Goal: Task Accomplishment & Management: Manage account settings

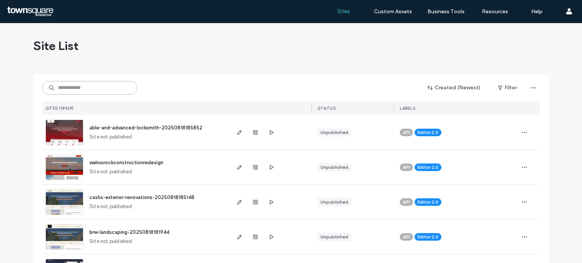
click at [71, 89] on input at bounding box center [89, 88] width 95 height 14
paste input "**********"
type input "**********"
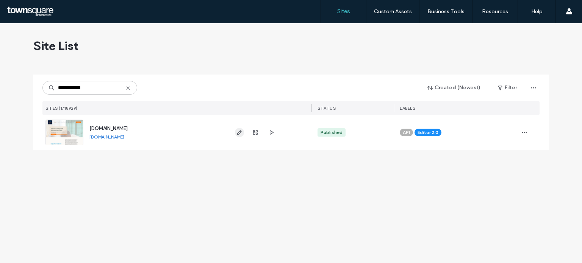
click at [235, 134] on span "button" at bounding box center [239, 132] width 9 height 9
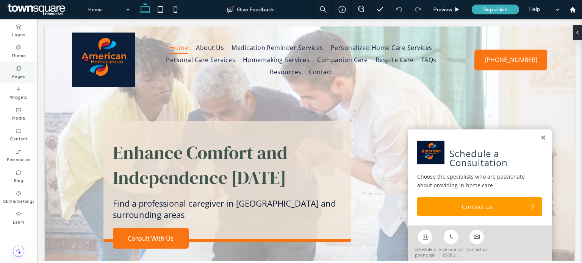
click at [8, 69] on div "Pages" at bounding box center [18, 72] width 37 height 21
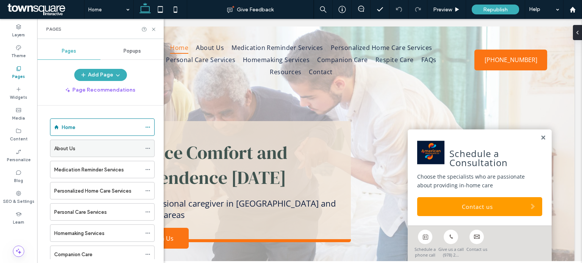
scroll to position [79, 0]
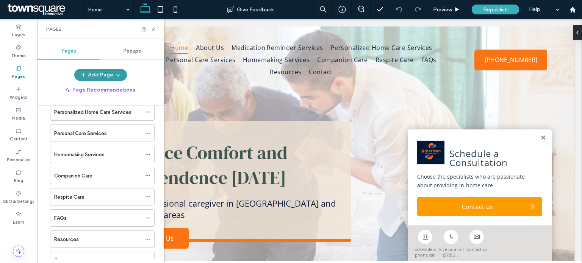
click at [117, 72] on icon "button" at bounding box center [118, 75] width 6 height 6
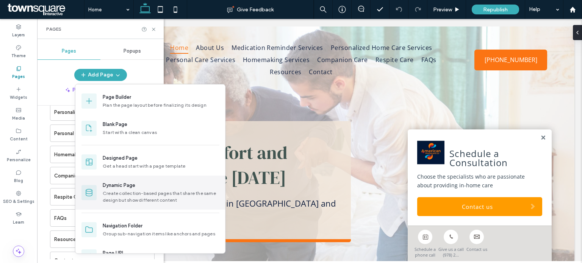
scroll to position [20, 0]
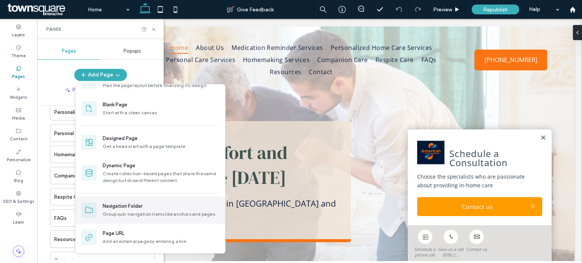
click at [123, 207] on div "Navigation Folder" at bounding box center [123, 207] width 40 height 8
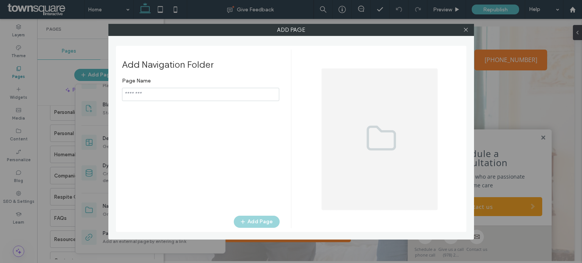
click at [181, 95] on input "notEmpty" at bounding box center [200, 94] width 157 height 13
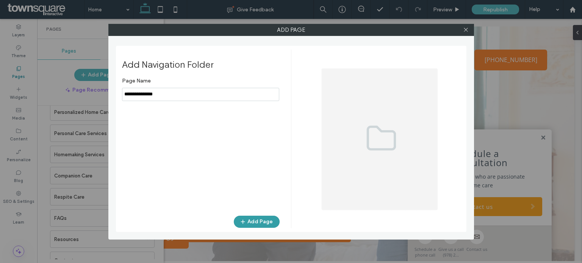
type input "**********"
click at [252, 222] on button "Add Page" at bounding box center [257, 222] width 46 height 12
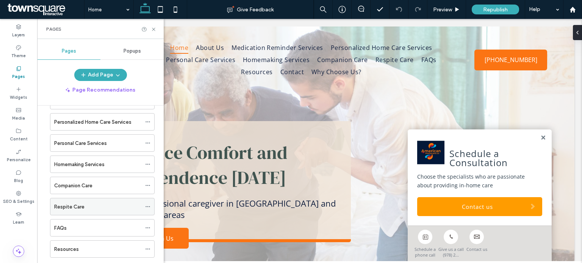
scroll to position [69, 0]
click at [82, 189] on div "Companion Care" at bounding box center [97, 185] width 87 height 17
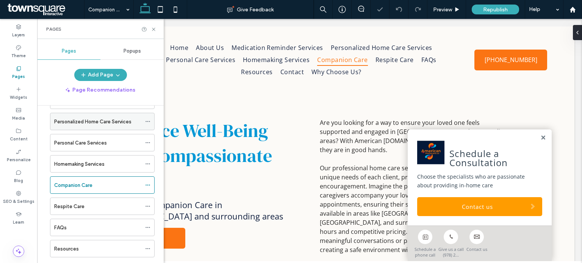
click at [132, 122] on div "Personalized Home Care Services" at bounding box center [97, 122] width 87 height 8
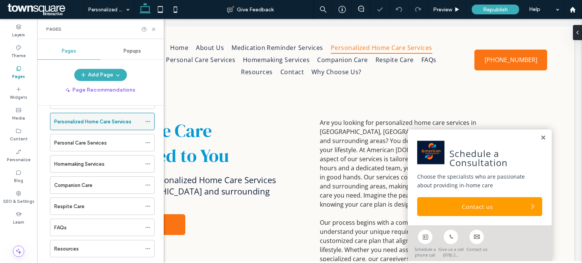
click at [149, 119] on icon at bounding box center [147, 121] width 5 height 5
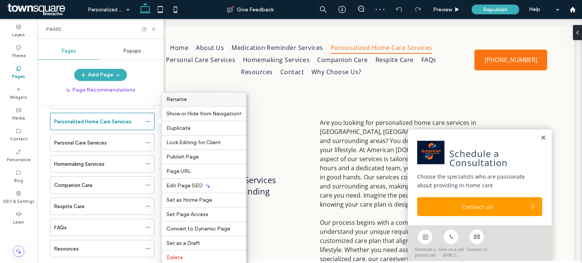
click at [178, 101] on span "Rename" at bounding box center [176, 99] width 20 height 6
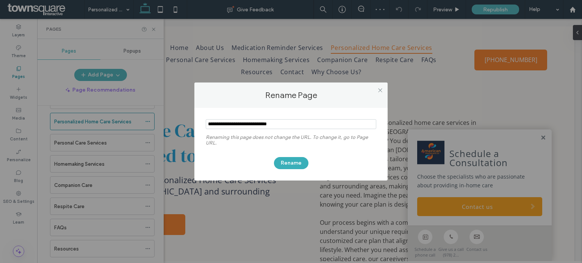
click at [223, 125] on input "notEmpty" at bounding box center [291, 124] width 171 height 10
click at [276, 124] on input "notEmpty" at bounding box center [291, 124] width 171 height 10
type input "**********"
click at [281, 165] on button "Rename" at bounding box center [291, 163] width 34 height 12
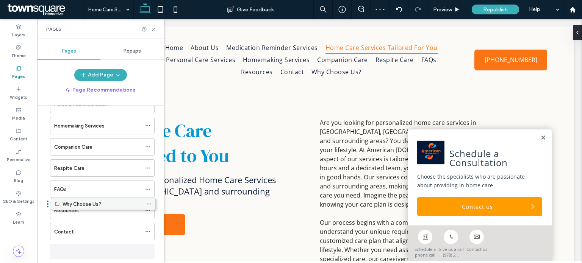
scroll to position [115, 0]
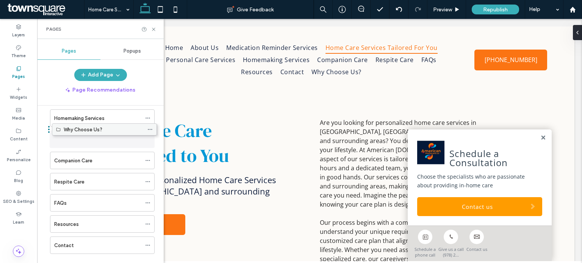
drag, startPoint x: 74, startPoint y: 253, endPoint x: 76, endPoint y: 135, distance: 118.2
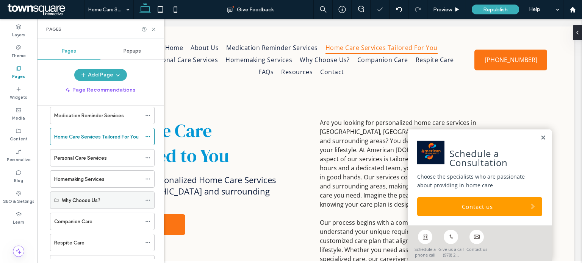
scroll to position [49, 0]
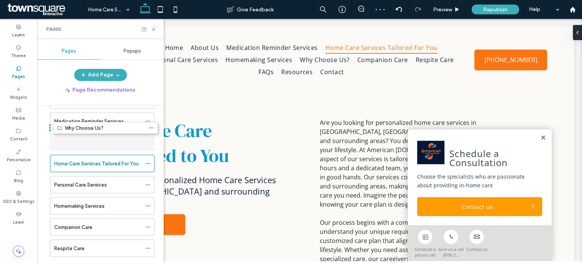
drag, startPoint x: 71, startPoint y: 205, endPoint x: 74, endPoint y: 132, distance: 72.4
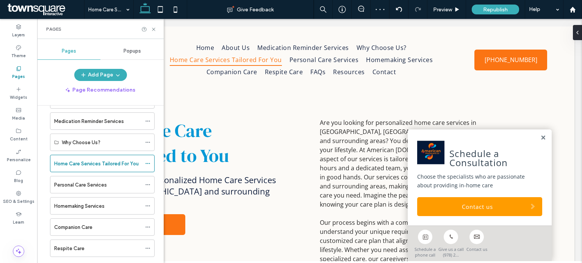
scroll to position [5, 0]
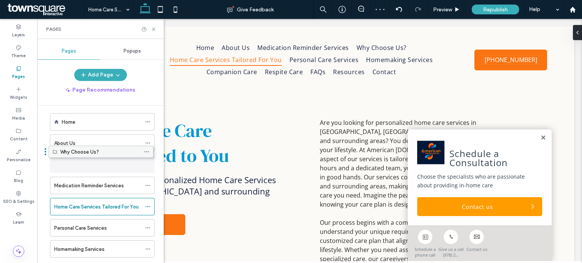
drag, startPoint x: 72, startPoint y: 186, endPoint x: 71, endPoint y: 156, distance: 30.4
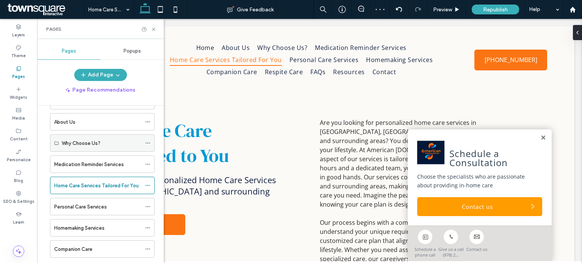
scroll to position [27, 0]
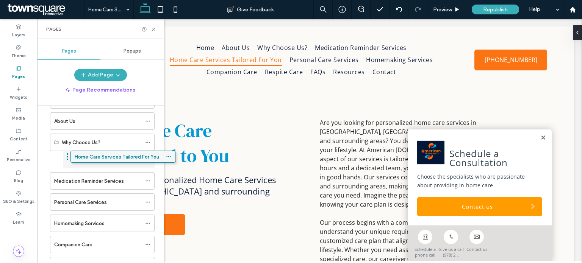
drag, startPoint x: 70, startPoint y: 183, endPoint x: 91, endPoint y: 159, distance: 31.7
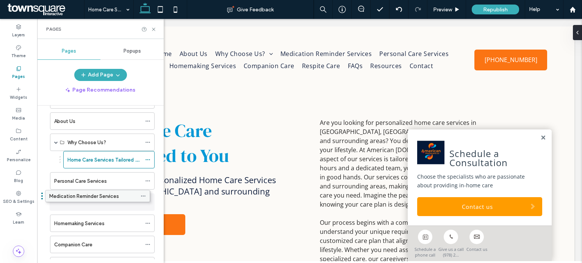
drag, startPoint x: 63, startPoint y: 181, endPoint x: 58, endPoint y: 200, distance: 19.6
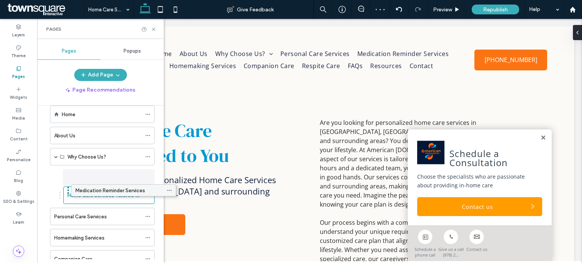
drag, startPoint x: 77, startPoint y: 216, endPoint x: 98, endPoint y: 194, distance: 30.8
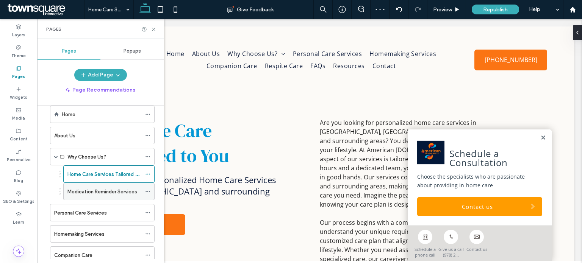
click at [98, 194] on label "Medication Reminder Services" at bounding box center [102, 191] width 70 height 13
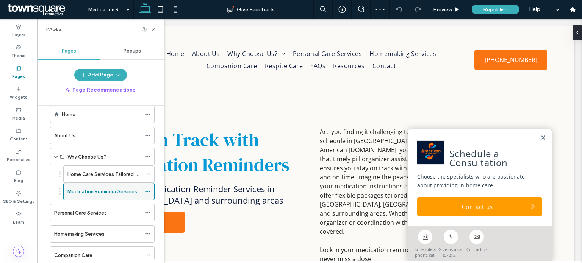
scroll to position [64, 0]
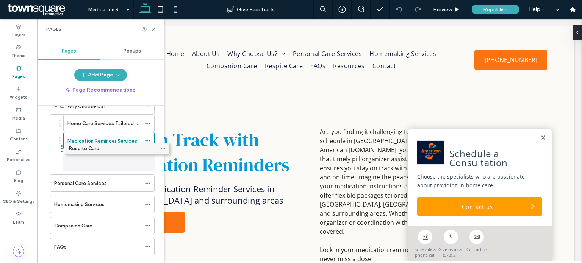
drag, startPoint x: 82, startPoint y: 224, endPoint x: 97, endPoint y: 151, distance: 74.3
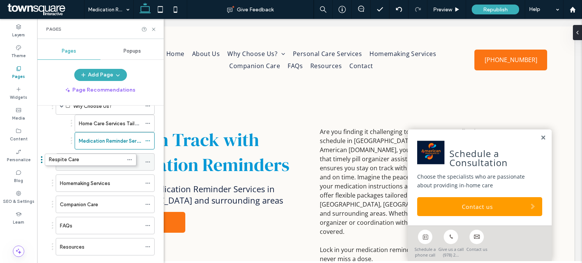
drag, startPoint x: 88, startPoint y: 156, endPoint x: 70, endPoint y: 157, distance: 18.3
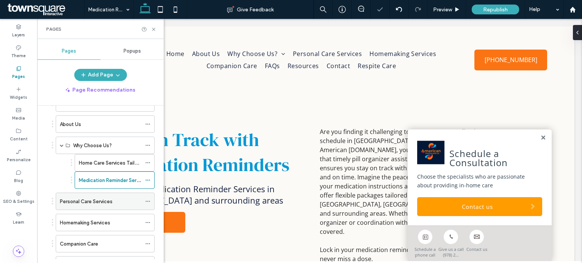
scroll to position [24, 0]
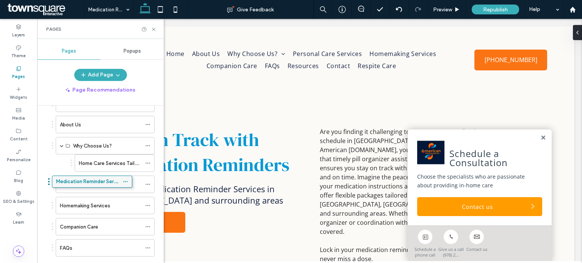
drag, startPoint x: 120, startPoint y: 183, endPoint x: 97, endPoint y: 183, distance: 22.7
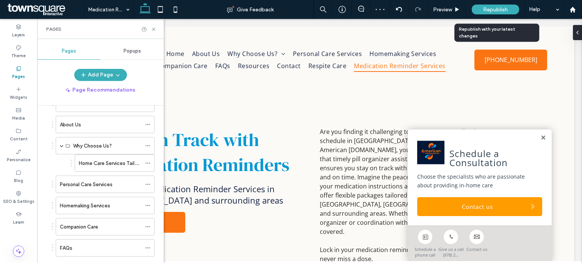
click at [485, 8] on span "Republish" at bounding box center [495, 9] width 25 height 6
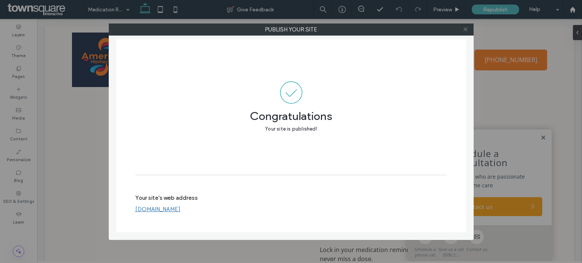
click at [465, 29] on use at bounding box center [465, 30] width 4 height 4
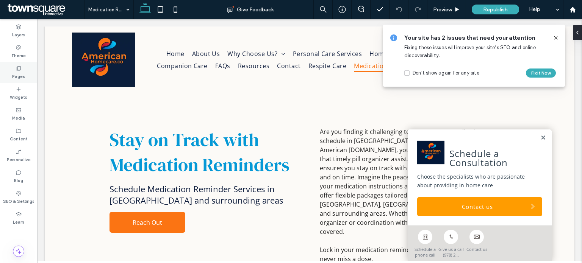
click at [17, 69] on use at bounding box center [19, 68] width 4 height 5
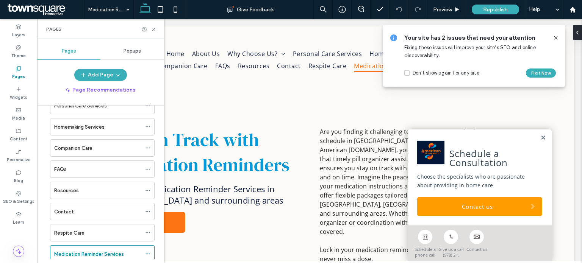
scroll to position [103, 0]
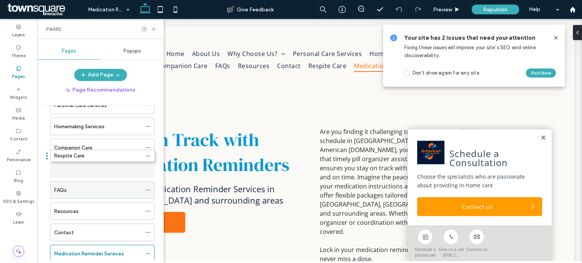
drag, startPoint x: 77, startPoint y: 232, endPoint x: 77, endPoint y: 160, distance: 71.2
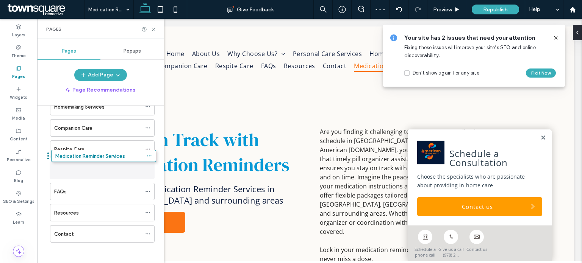
drag, startPoint x: 75, startPoint y: 236, endPoint x: 76, endPoint y: 163, distance: 73.1
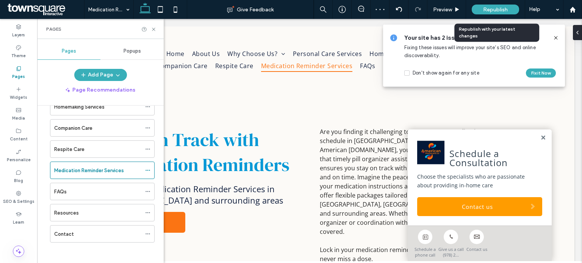
click at [488, 7] on span "Republish" at bounding box center [495, 9] width 25 height 6
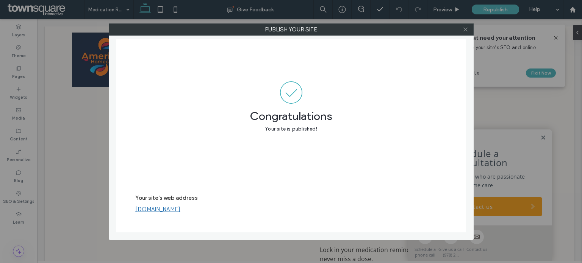
click at [463, 28] on icon at bounding box center [466, 30] width 6 height 6
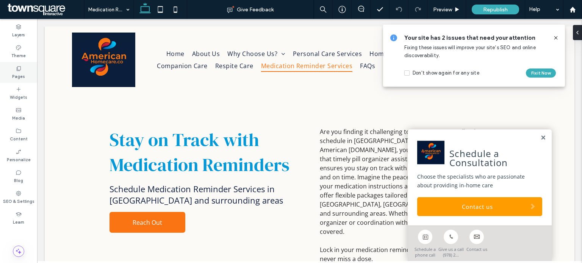
click at [20, 71] on icon at bounding box center [19, 69] width 6 height 6
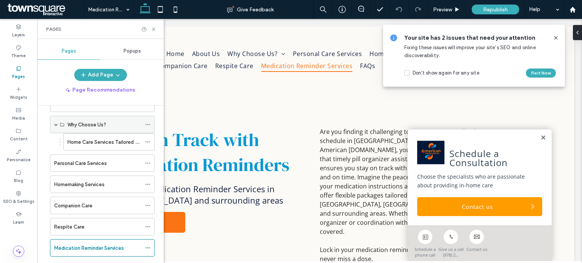
scroll to position [45, 0]
click at [90, 164] on label "Personal Care Services" at bounding box center [80, 162] width 53 height 13
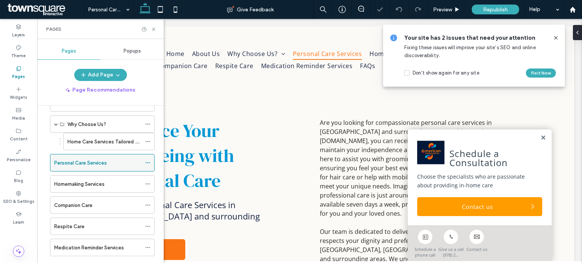
click at [150, 163] on icon at bounding box center [147, 162] width 5 height 5
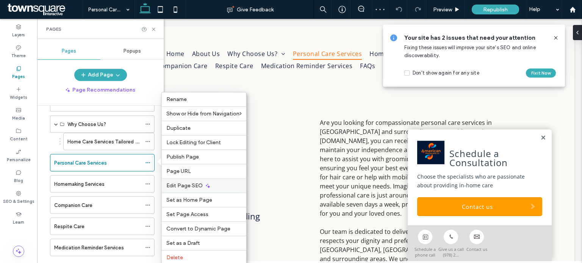
click at [180, 186] on span "Edit Page SEO" at bounding box center [184, 186] width 36 height 6
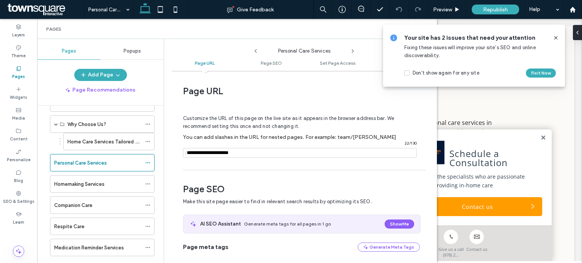
click at [556, 38] on use at bounding box center [555, 37] width 3 height 3
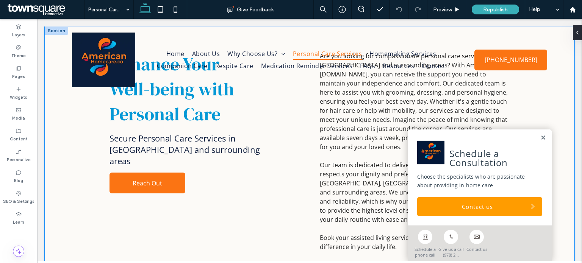
scroll to position [67, 0]
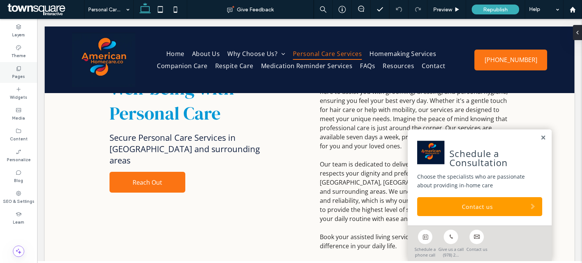
click at [19, 74] on label "Pages" at bounding box center [18, 76] width 13 height 8
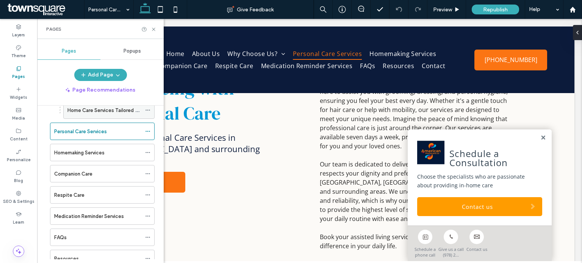
scroll to position [97, 0]
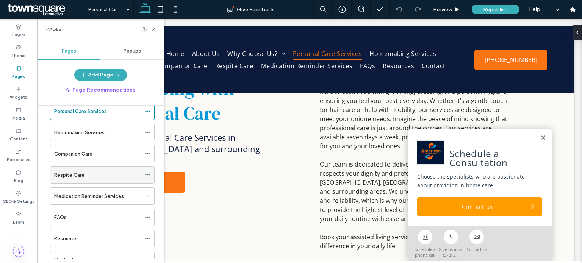
click at [147, 175] on icon at bounding box center [147, 174] width 5 height 5
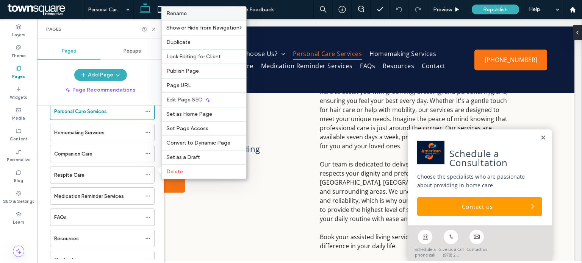
click at [208, 17] on label "Rename" at bounding box center [203, 13] width 75 height 6
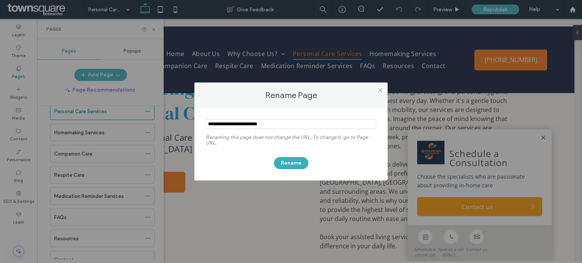
click at [237, 126] on input "notEmpty" at bounding box center [291, 124] width 171 height 10
click at [240, 123] on input "notEmpty" at bounding box center [291, 124] width 171 height 10
type input "**********"
click at [294, 159] on button "Rename" at bounding box center [291, 163] width 34 height 12
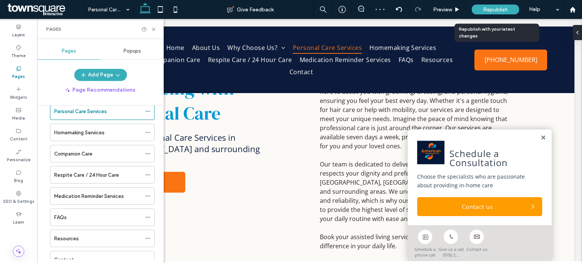
click at [501, 9] on span "Republish" at bounding box center [495, 9] width 25 height 6
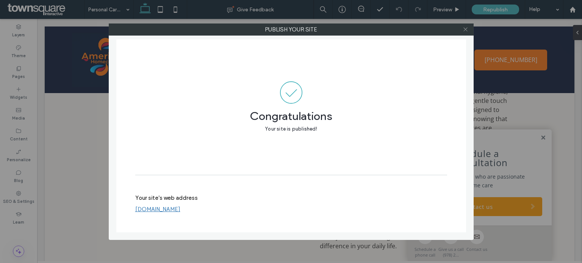
click at [465, 27] on icon at bounding box center [466, 30] width 6 height 6
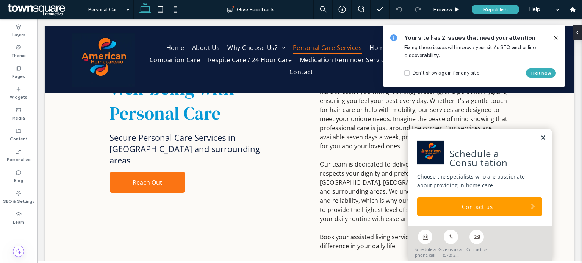
click at [540, 136] on link at bounding box center [543, 138] width 6 height 6
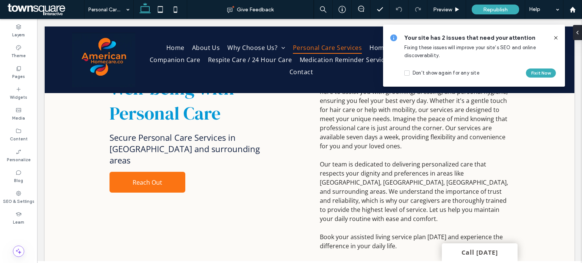
click at [556, 36] on icon at bounding box center [556, 38] width 6 height 6
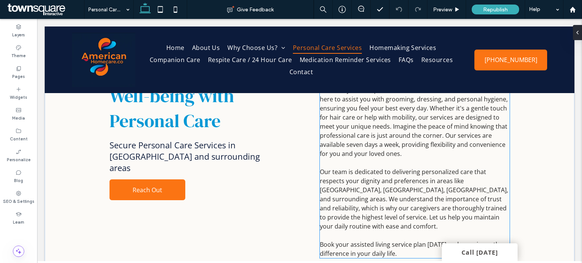
scroll to position [59, 0]
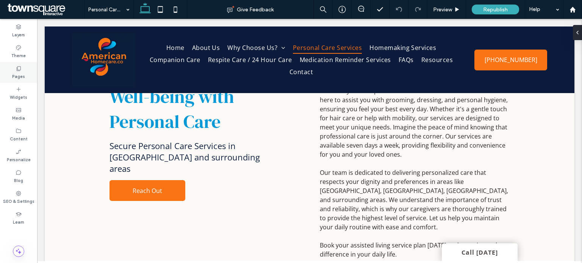
click at [20, 67] on icon at bounding box center [19, 69] width 6 height 6
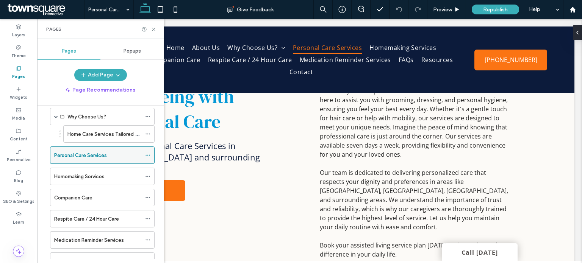
scroll to position [54, 0]
click at [149, 216] on icon at bounding box center [147, 218] width 5 height 5
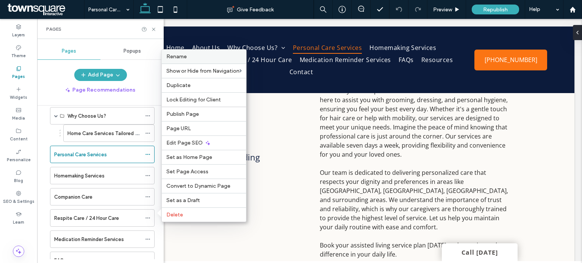
click at [211, 63] on div "Rename" at bounding box center [204, 57] width 84 height 14
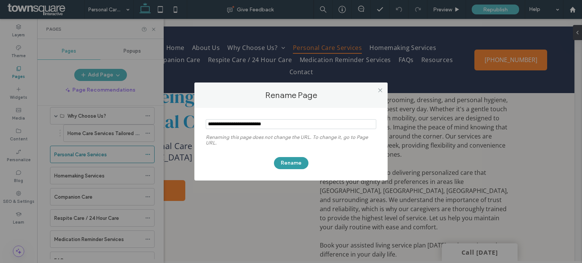
type input "**********"
click at [288, 160] on button "Rename" at bounding box center [291, 163] width 34 height 12
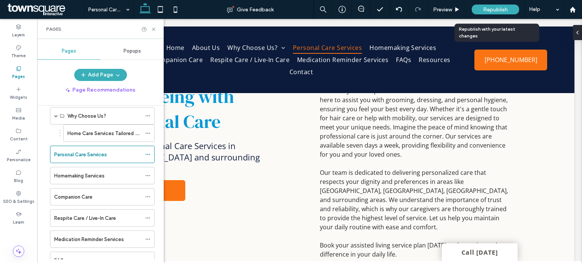
click at [496, 12] on span "Republish" at bounding box center [495, 9] width 25 height 6
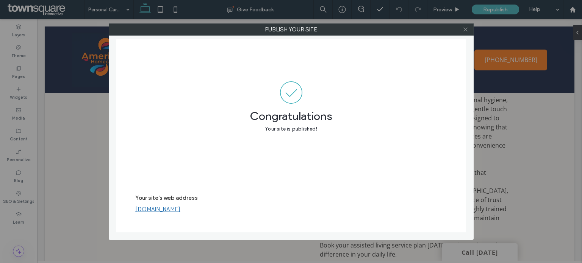
click at [465, 28] on icon at bounding box center [466, 30] width 6 height 6
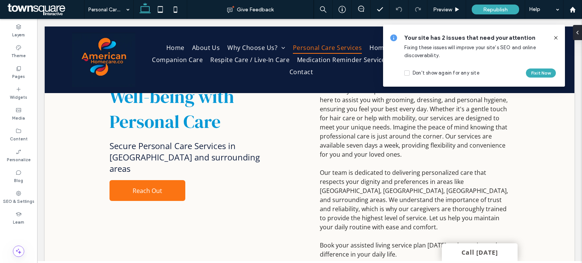
click at [555, 36] on icon at bounding box center [556, 38] width 6 height 6
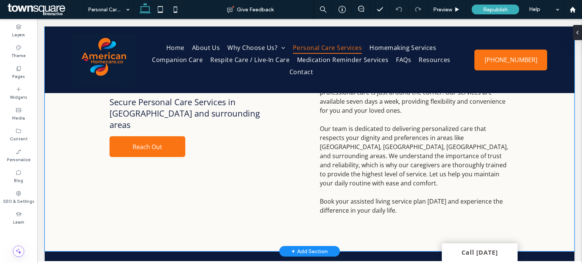
scroll to position [0, 0]
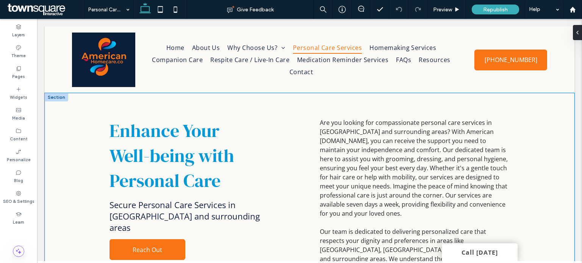
drag, startPoint x: 328, startPoint y: 117, endPoint x: 272, endPoint y: 228, distance: 125.2
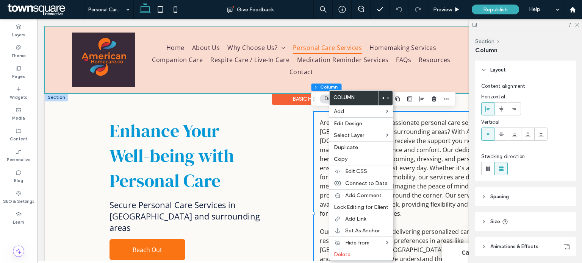
click at [203, 78] on div at bounding box center [310, 60] width 530 height 67
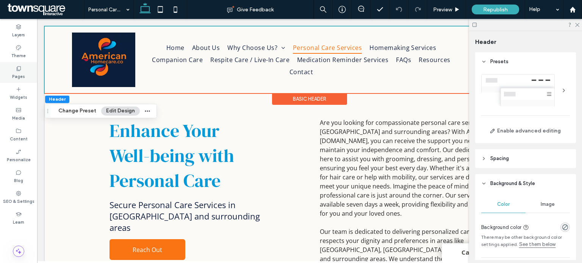
click at [24, 70] on div "Pages" at bounding box center [18, 72] width 37 height 21
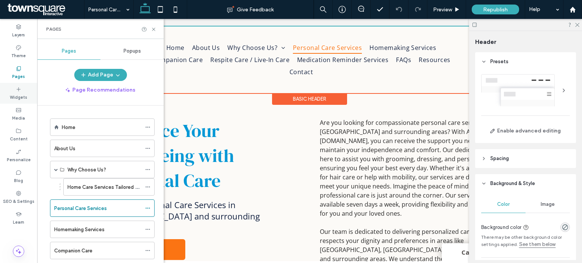
click at [15, 94] on label "Widgets" at bounding box center [18, 96] width 17 height 8
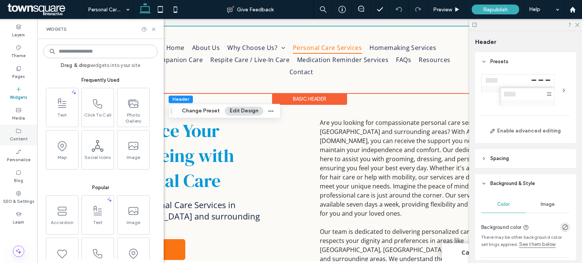
click at [15, 139] on label "Content" at bounding box center [19, 138] width 18 height 8
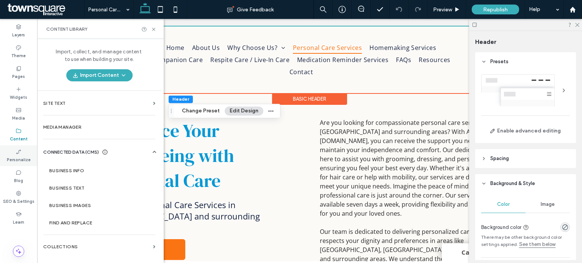
click at [17, 165] on div "Personalize" at bounding box center [18, 156] width 37 height 21
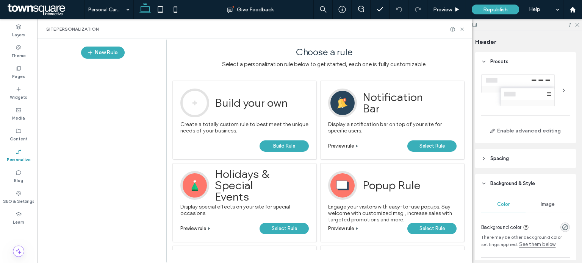
click at [443, 232] on span "Select Rule" at bounding box center [431, 228] width 25 height 11
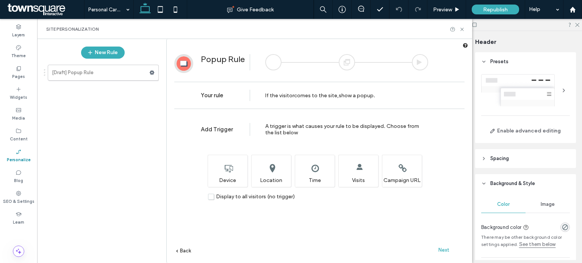
click at [440, 250] on span "Next" at bounding box center [443, 250] width 11 height 6
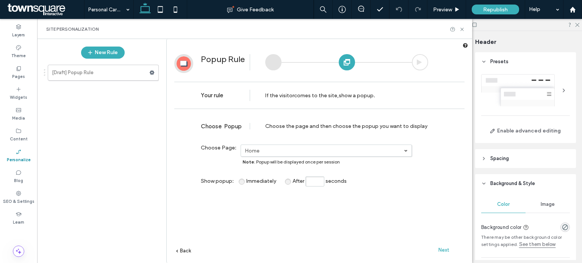
click at [443, 250] on span "Next" at bounding box center [443, 250] width 11 height 6
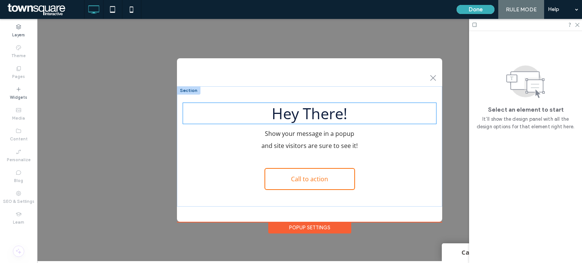
click at [286, 112] on span "Hey There!" at bounding box center [310, 113] width 76 height 21
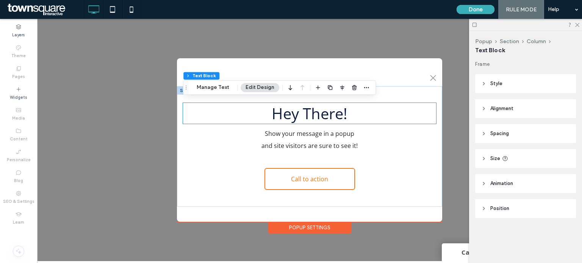
click at [286, 112] on span "Hey There!" at bounding box center [310, 113] width 76 height 21
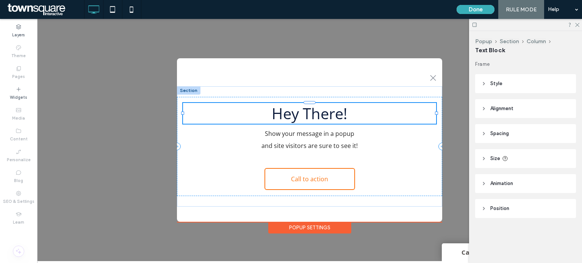
type input "*********"
type input "**"
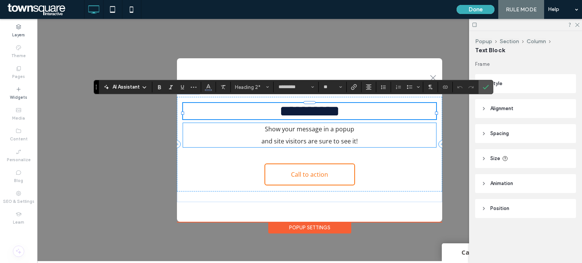
click at [285, 140] on span "and site visitors are sure to see it!" at bounding box center [309, 141] width 96 height 8
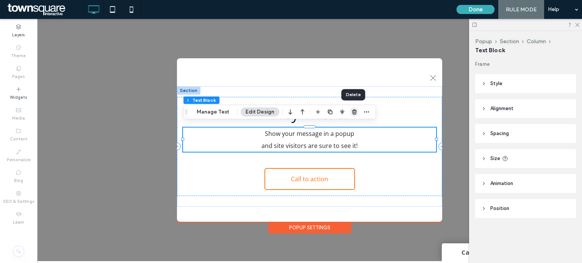
click at [351, 114] on icon "button" at bounding box center [354, 112] width 6 height 6
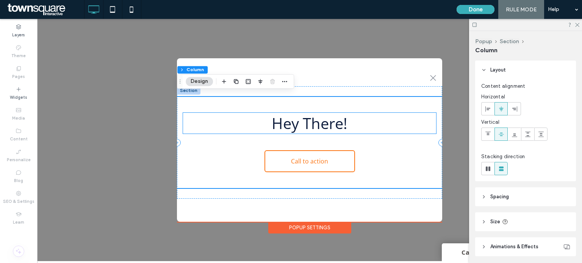
click at [330, 120] on span "Hey There!" at bounding box center [310, 123] width 76 height 21
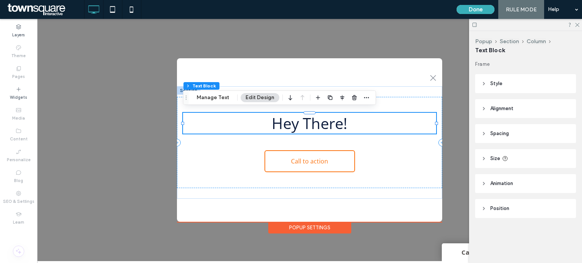
click at [330, 120] on span "Hey There!" at bounding box center [310, 123] width 76 height 21
type input "*********"
type input "**"
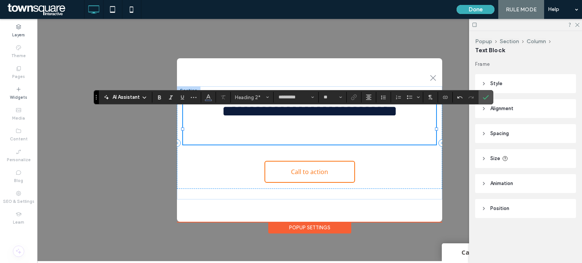
type input "**"
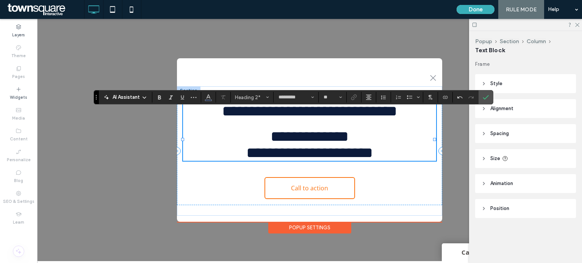
click at [329, 109] on span "**********" at bounding box center [309, 111] width 175 height 15
click at [374, 109] on span "**********" at bounding box center [309, 111] width 169 height 15
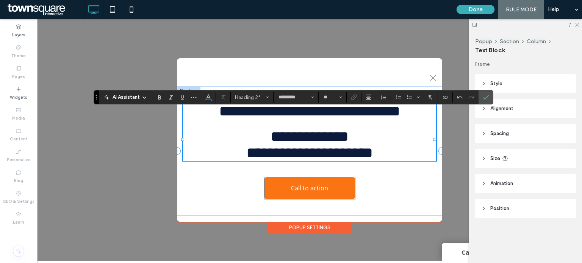
click at [338, 199] on link "Call to action" at bounding box center [309, 188] width 91 height 22
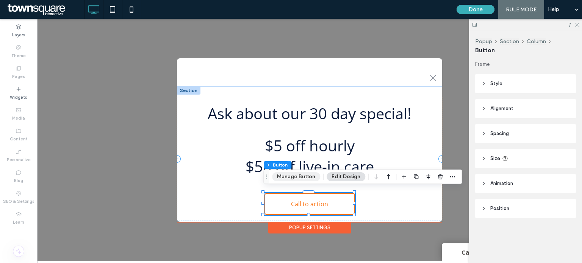
click at [299, 178] on button "Manage Button" at bounding box center [296, 176] width 48 height 9
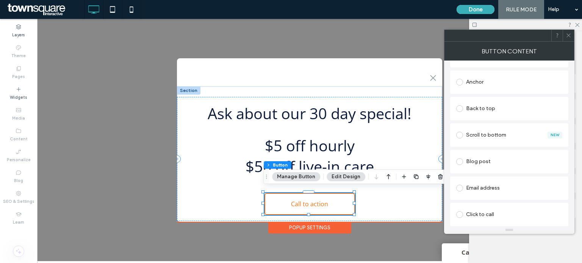
scroll to position [226, 0]
click at [493, 194] on div "Click to call" at bounding box center [509, 188] width 106 height 12
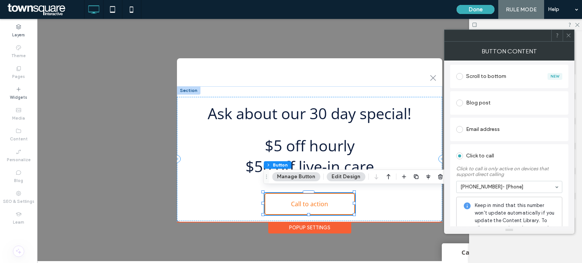
scroll to position [295, 0]
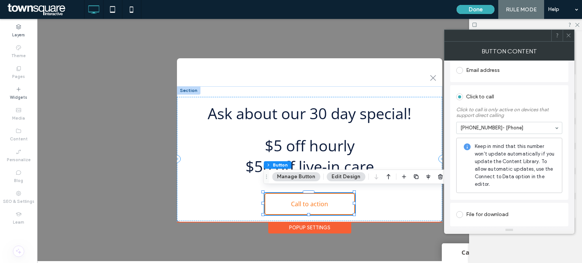
click at [570, 38] on span at bounding box center [569, 35] width 6 height 11
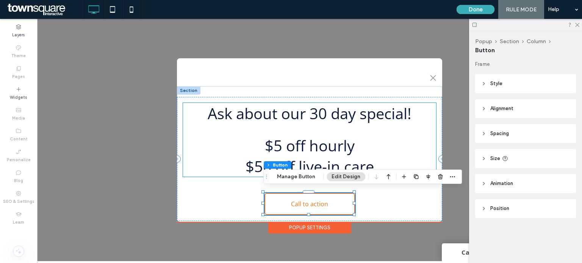
click at [399, 156] on h2 "$50 off live-in care" at bounding box center [309, 166] width 253 height 21
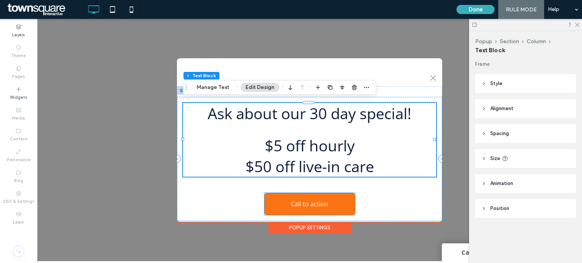
click at [342, 200] on link "Call to action" at bounding box center [309, 204] width 91 height 22
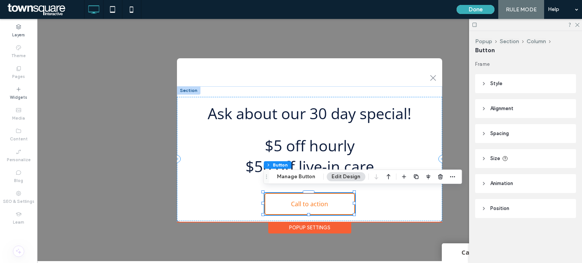
click at [345, 176] on button "Edit Design" at bounding box center [346, 176] width 39 height 9
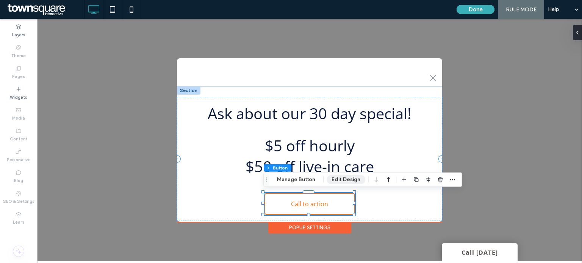
click at [344, 178] on button "Edit Design" at bounding box center [346, 179] width 39 height 9
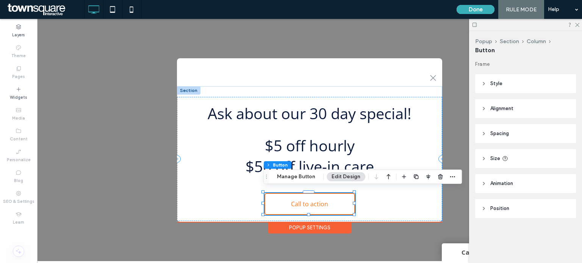
click at [519, 80] on header "Style" at bounding box center [525, 83] width 101 height 19
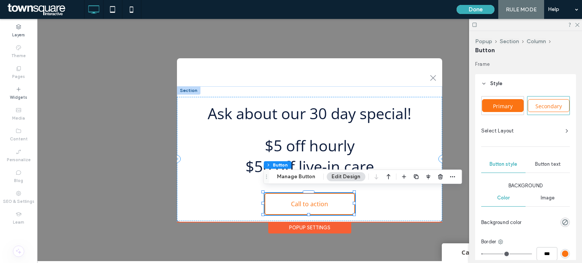
click at [503, 103] on span "Primary" at bounding box center [502, 106] width 25 height 7
type input "*"
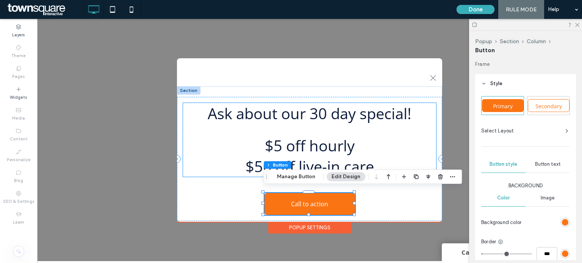
click at [211, 156] on h2 "$50 off live-in care" at bounding box center [309, 166] width 253 height 21
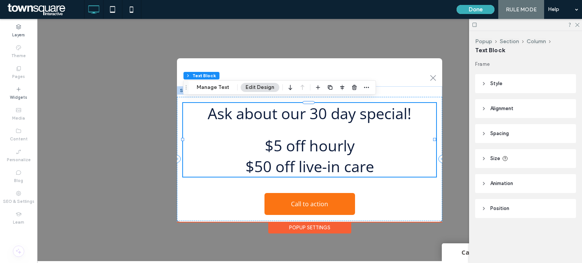
click at [260, 88] on button "Edit Design" at bounding box center [260, 87] width 39 height 9
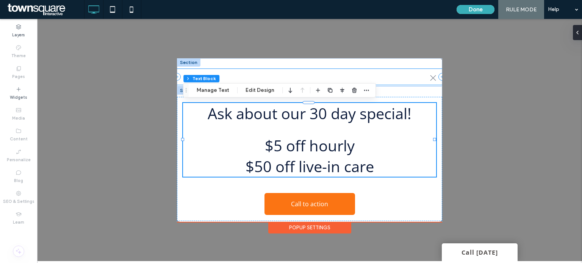
click at [266, 75] on div ".st0-1091118977{fill-rule:evenodd;clip-rule:evenodd;}" at bounding box center [309, 77] width 265 height 16
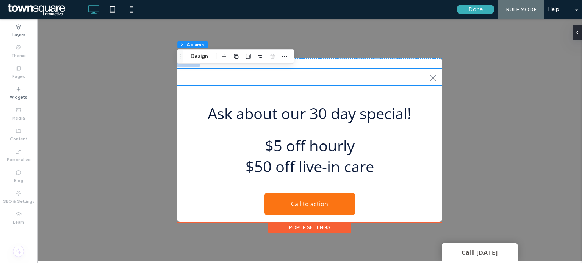
click at [273, 57] on div at bounding box center [272, 57] width 9 height 14
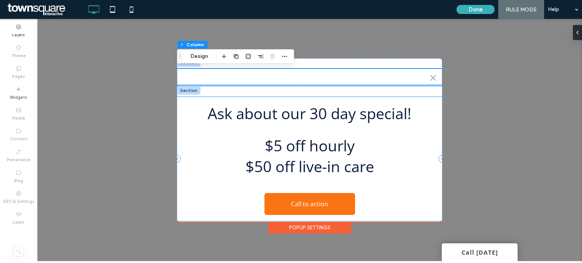
click at [198, 197] on div "Ask about our 30 day special! $5 off hourly $50 off live-in care Call to action" at bounding box center [309, 159] width 265 height 124
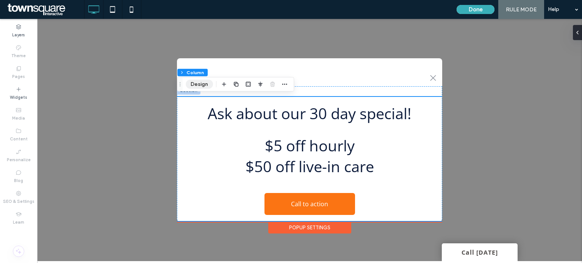
click at [201, 84] on button "Design" at bounding box center [199, 84] width 27 height 9
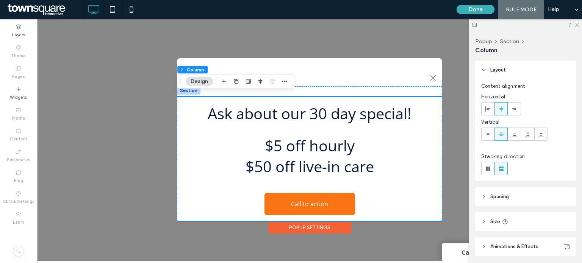
scroll to position [52, 0]
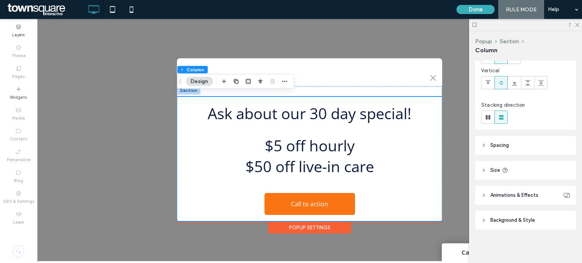
click at [529, 233] on div "Layout Content alignment Horizontal Vertical Stacking direction Spacing Spacing…" at bounding box center [528, 161] width 106 height 200
click at [481, 236] on div "Layout Content alignment Horizontal Vertical Stacking direction Spacing Spacing…" at bounding box center [528, 161] width 106 height 200
click at [484, 235] on div "Layout Content alignment Horizontal Vertical Stacking direction Spacing Spacing…" at bounding box center [528, 161] width 106 height 200
click at [511, 233] on div "Layout Content alignment Horizontal Vertical Stacking direction Spacing Spacing…" at bounding box center [528, 161] width 106 height 200
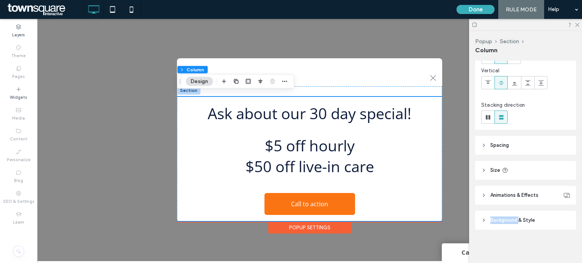
click at [503, 222] on span "Background & Style" at bounding box center [512, 221] width 45 height 8
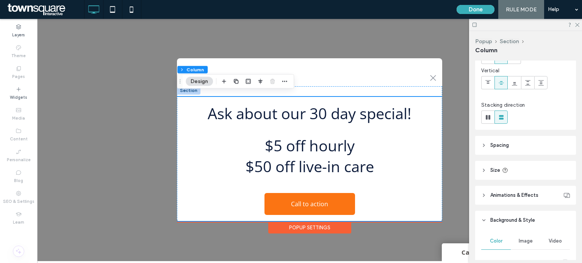
scroll to position [131, 0]
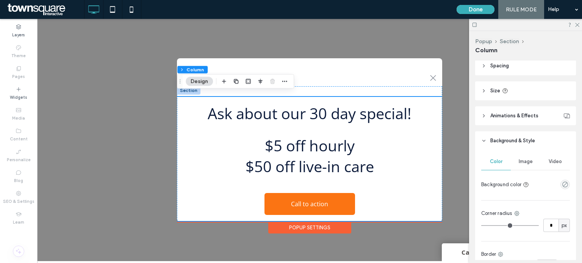
click at [564, 181] on div "empty color" at bounding box center [564, 184] width 9 height 9
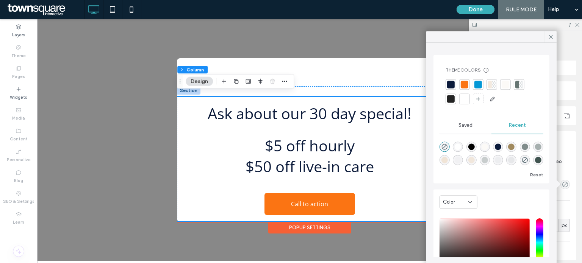
click at [479, 84] on div at bounding box center [478, 85] width 8 height 8
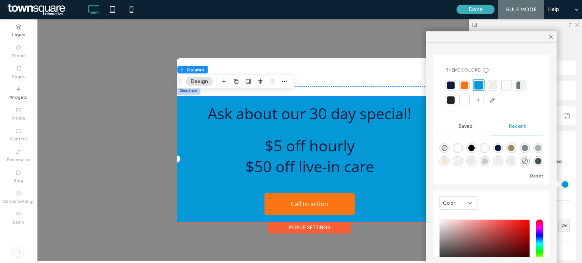
click at [391, 151] on h2 "$5 off hourly" at bounding box center [309, 145] width 253 height 21
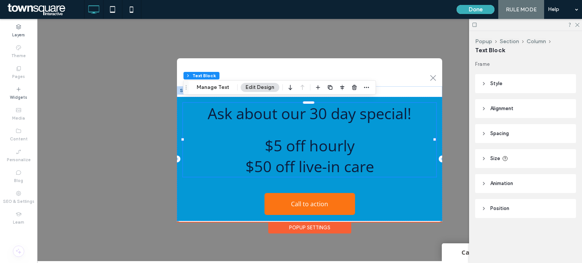
click at [396, 142] on h2 "$5 off hourly" at bounding box center [309, 145] width 253 height 21
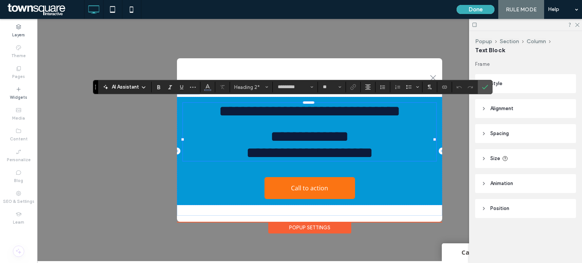
click at [394, 113] on span "**********" at bounding box center [309, 111] width 181 height 15
click at [382, 145] on h2 "**********" at bounding box center [309, 136] width 253 height 16
click at [413, 74] on div ".st0-1091118977{fill-rule:evenodd;clip-rule:evenodd;}" at bounding box center [309, 77] width 265 height 16
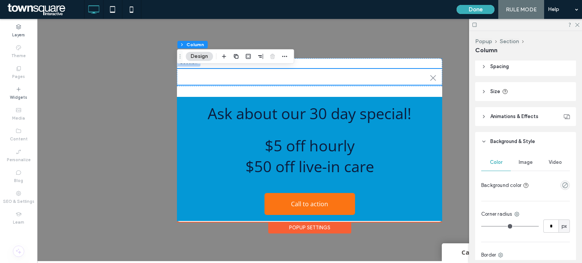
scroll to position [212, 0]
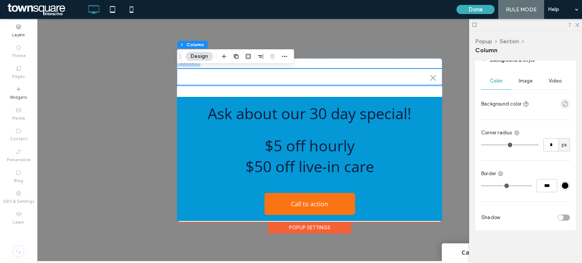
click at [552, 77] on div "Video" at bounding box center [555, 81] width 30 height 17
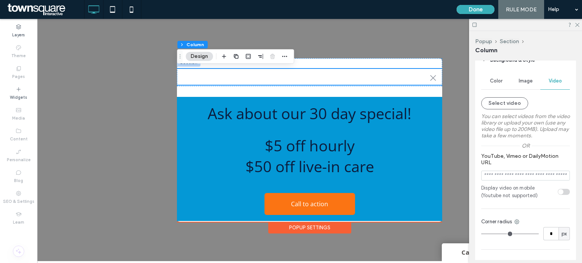
click at [496, 75] on div "Color" at bounding box center [496, 81] width 30 height 17
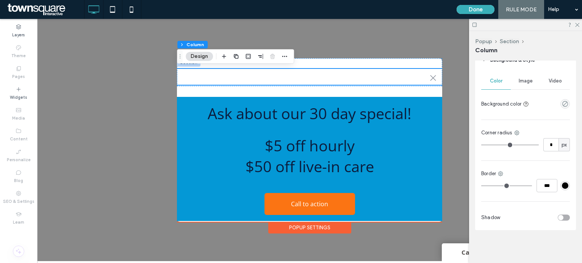
click at [561, 100] on div "empty color" at bounding box center [564, 103] width 9 height 9
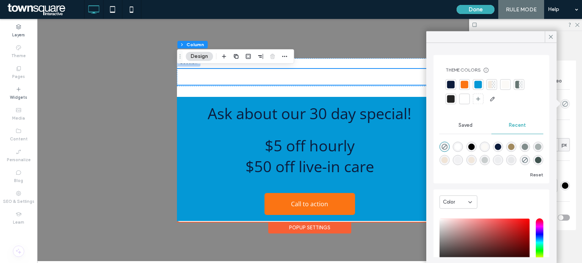
click at [473, 84] on div at bounding box center [478, 84] width 11 height 11
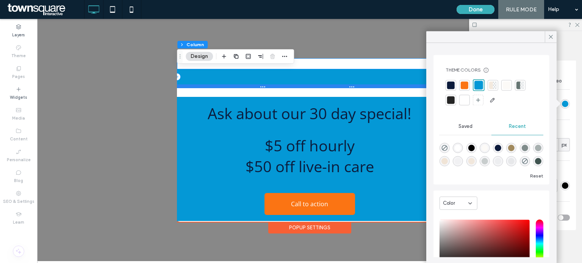
click at [414, 85] on div at bounding box center [308, 86] width 263 height 4
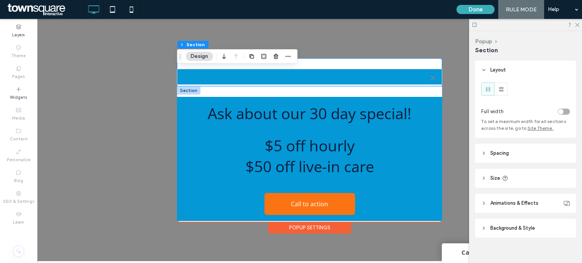
click at [409, 91] on div "Ask about our 30 day special! $5 off hourly $50 off live-in care Call to action" at bounding box center [309, 159] width 265 height 146
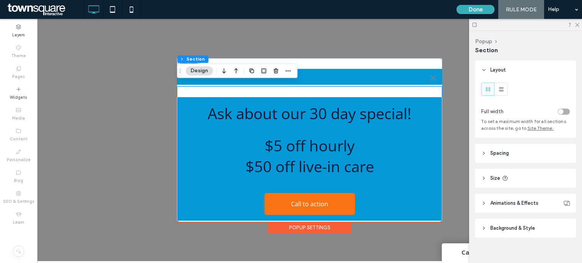
click at [488, 226] on header "Background & Style" at bounding box center [525, 228] width 101 height 19
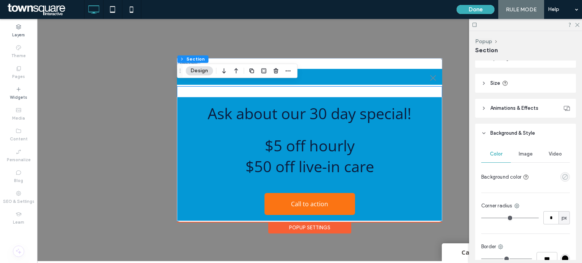
click at [562, 177] on icon "empty color" at bounding box center [565, 177] width 6 height 6
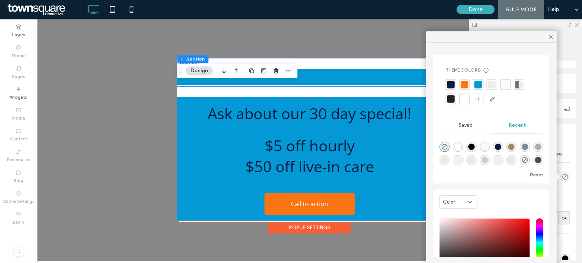
click at [476, 84] on div at bounding box center [478, 85] width 8 height 8
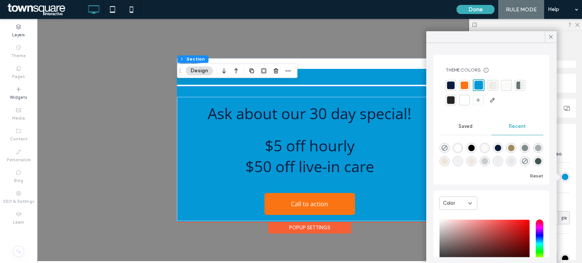
click at [391, 58] on div ".st0-1091118977{fill-rule:evenodd;clip-rule:evenodd;}" at bounding box center [309, 72] width 265 height 28
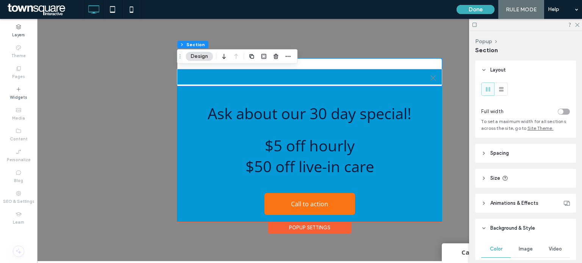
click at [391, 58] on div ".st0-1091118977{fill-rule:evenodd;clip-rule:evenodd;}" at bounding box center [309, 72] width 265 height 28
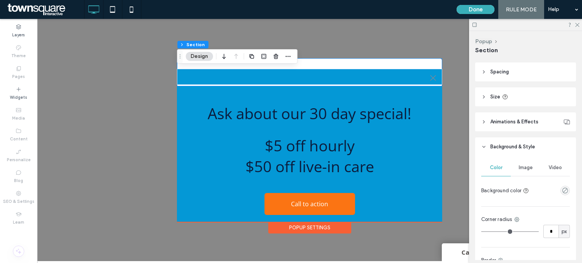
scroll to position [82, 0]
click at [562, 191] on use "empty color" at bounding box center [565, 191] width 6 height 6
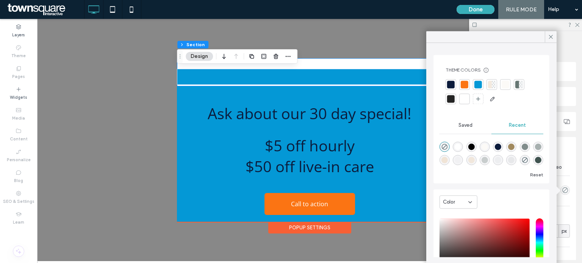
click at [479, 88] on div at bounding box center [478, 85] width 8 height 8
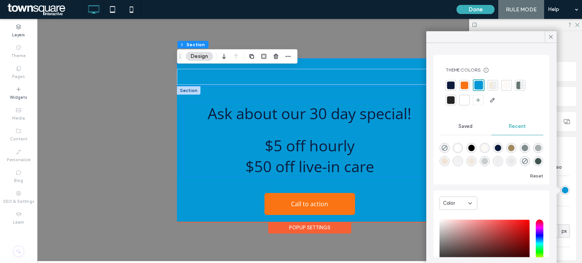
click at [365, 135] on h2 "$5 off hourly" at bounding box center [309, 145] width 253 height 21
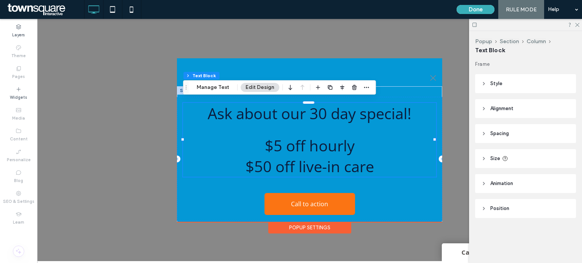
click at [332, 129] on h2 at bounding box center [309, 129] width 253 height 11
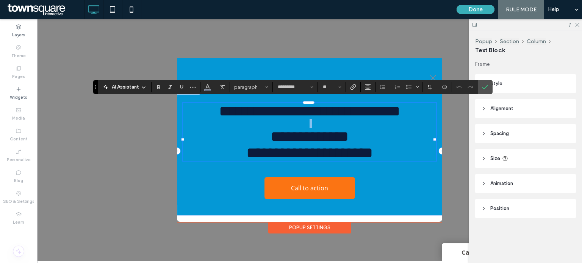
click at [332, 128] on h2 at bounding box center [309, 123] width 253 height 9
type input "**"
click at [299, 117] on span "**********" at bounding box center [309, 111] width 181 height 15
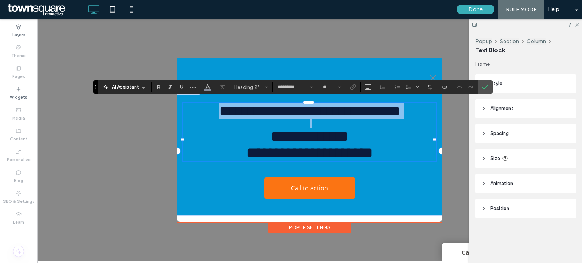
click at [299, 117] on span "**********" at bounding box center [309, 111] width 181 height 15
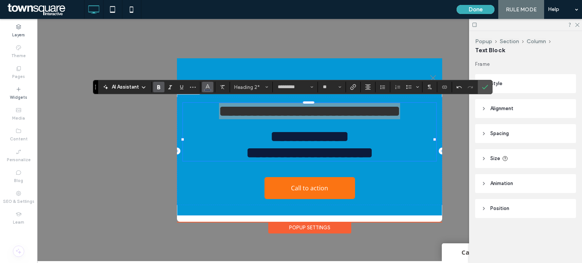
click at [208, 86] on use "Color" at bounding box center [207, 86] width 4 height 4
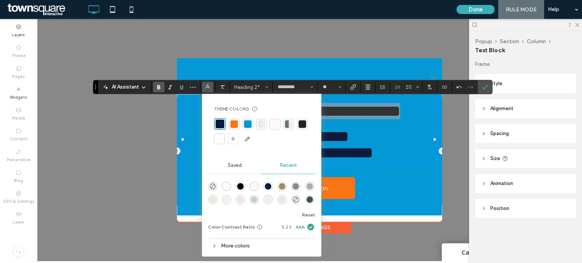
click at [276, 125] on div at bounding box center [275, 124] width 8 height 8
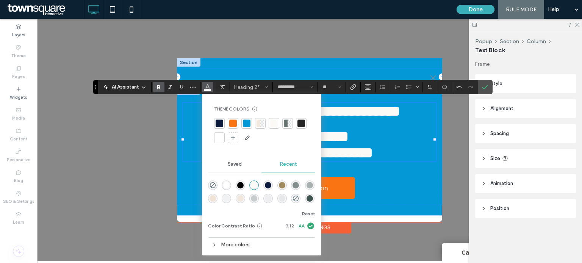
click at [318, 69] on div ".st0-1091118977{fill-rule:evenodd;clip-rule:evenodd;}" at bounding box center [309, 77] width 265 height 16
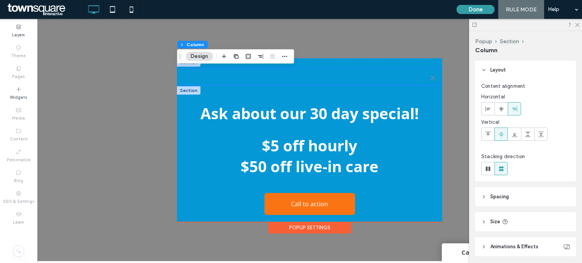
click at [477, 6] on button "Done" at bounding box center [476, 9] width 38 height 9
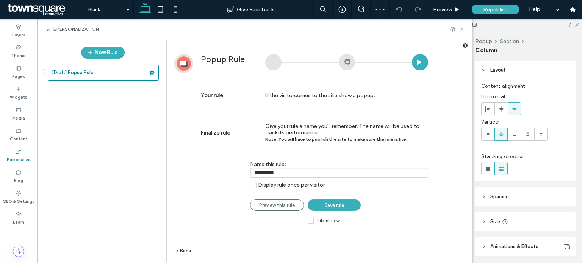
click at [308, 218] on label "Publish now" at bounding box center [324, 221] width 32 height 6
click at [329, 203] on span "Save rule" at bounding box center [334, 206] width 20 height 6
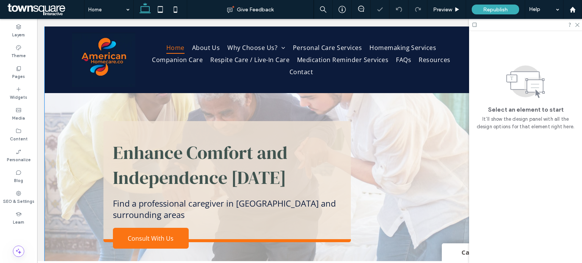
scroll to position [143, 0]
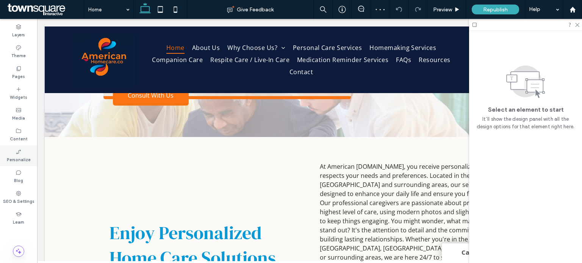
click at [16, 157] on label "Personalize" at bounding box center [19, 159] width 24 height 8
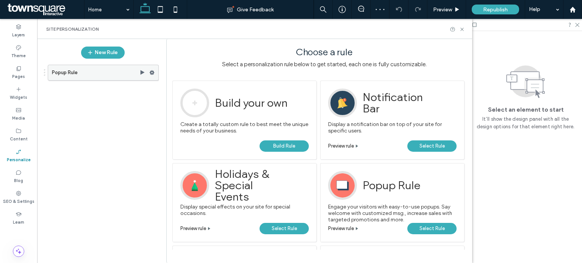
click at [109, 73] on label "Popup Rule" at bounding box center [96, 72] width 88 height 15
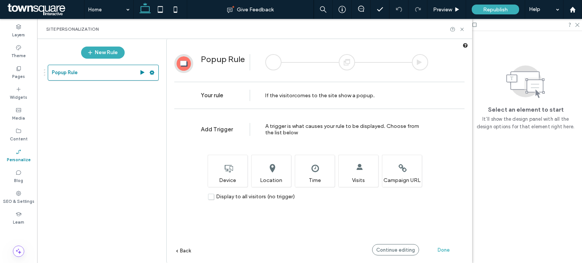
click at [439, 250] on span "Done" at bounding box center [444, 250] width 12 height 6
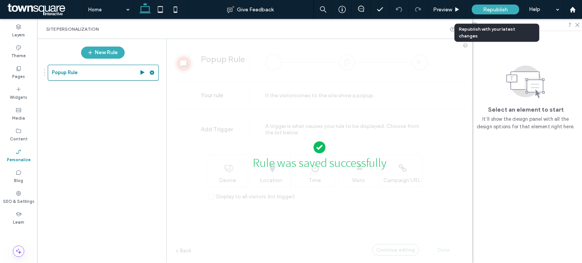
click at [487, 8] on span "Republish" at bounding box center [495, 9] width 25 height 6
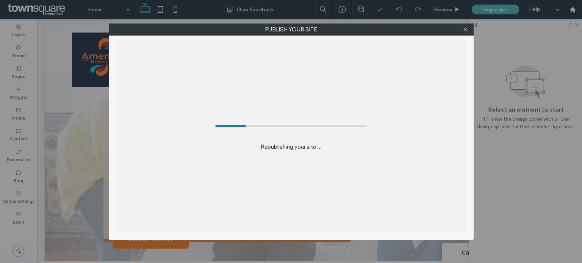
scroll to position [0, 0]
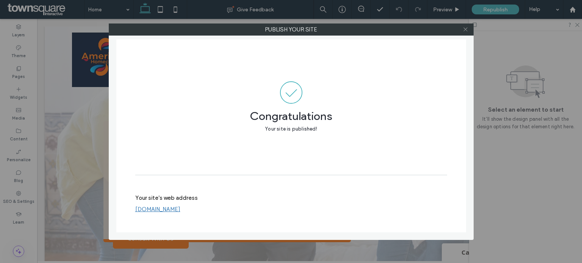
click at [465, 27] on icon at bounding box center [466, 30] width 6 height 6
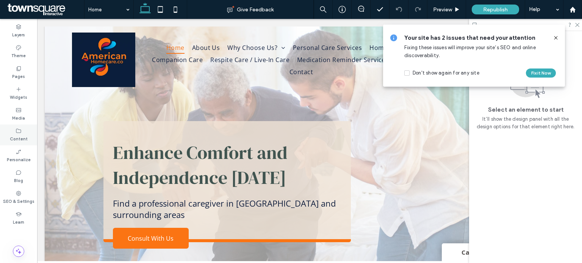
click at [16, 136] on label "Content" at bounding box center [19, 138] width 18 height 8
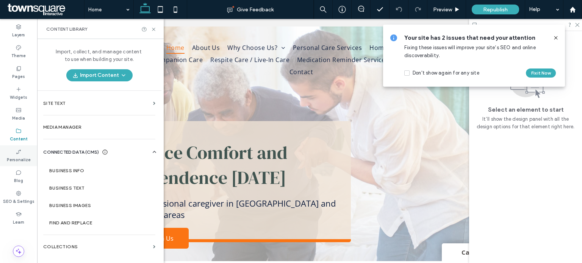
click at [21, 159] on label "Personalize" at bounding box center [19, 159] width 24 height 8
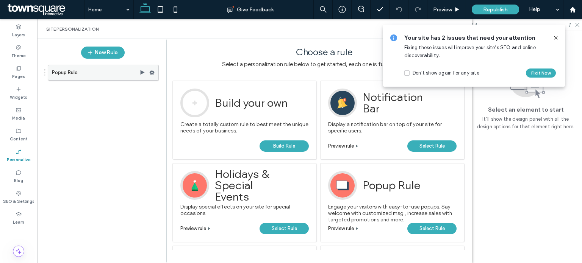
click at [120, 71] on label "Popup Rule" at bounding box center [96, 72] width 88 height 15
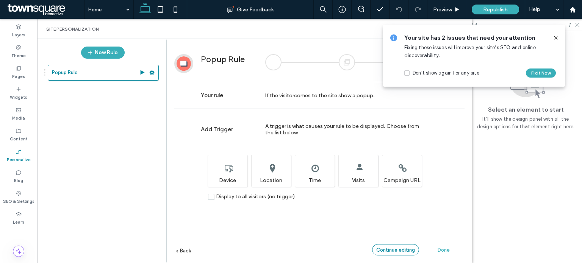
click at [405, 252] on span "Continue editing" at bounding box center [395, 250] width 39 height 6
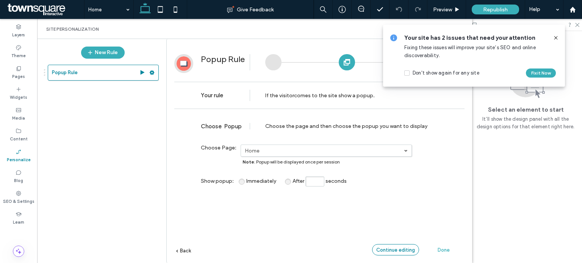
click at [393, 252] on span "Continue editing" at bounding box center [395, 250] width 39 height 6
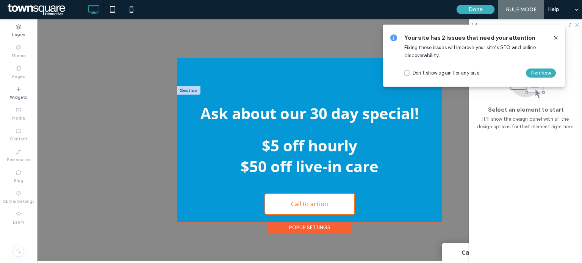
click at [327, 204] on span "Call to action" at bounding box center [309, 204] width 42 height 16
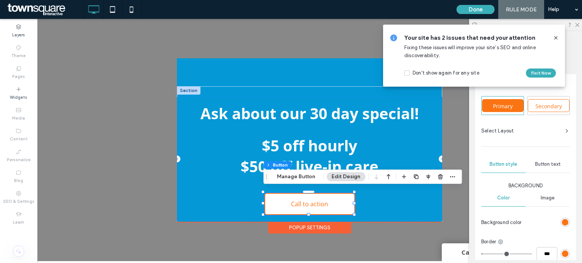
click at [324, 196] on span "Call to action" at bounding box center [309, 204] width 42 height 16
type input "*"
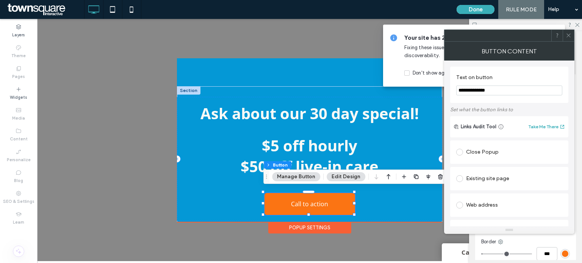
click at [478, 90] on input "**********" at bounding box center [509, 91] width 106 height 10
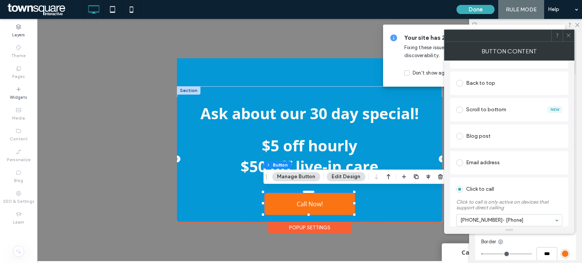
scroll to position [203, 0]
type input "*********"
click at [473, 7] on button "Done" at bounding box center [476, 9] width 38 height 9
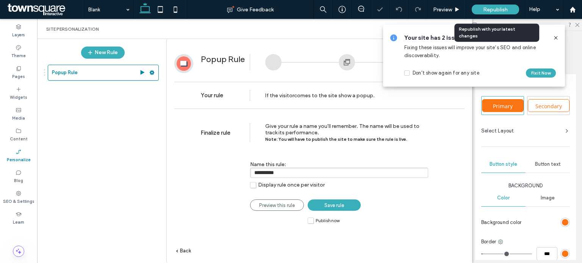
click at [490, 9] on span "Republish" at bounding box center [495, 9] width 25 height 6
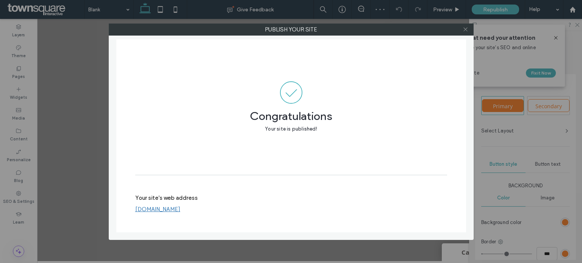
click at [467, 27] on icon at bounding box center [466, 30] width 6 height 6
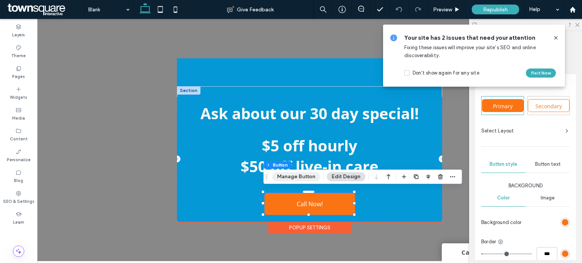
click at [306, 175] on button "Manage Button" at bounding box center [296, 176] width 48 height 9
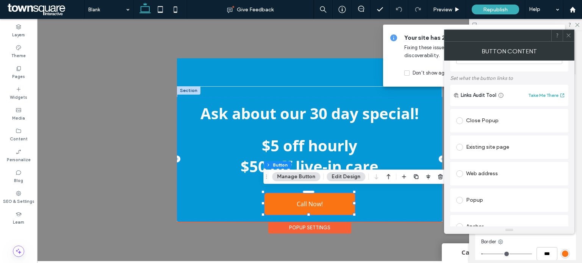
scroll to position [0, 0]
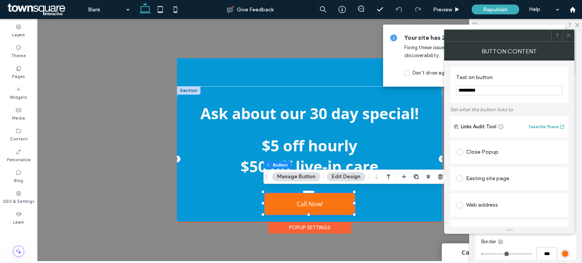
click at [568, 34] on icon at bounding box center [569, 36] width 6 height 6
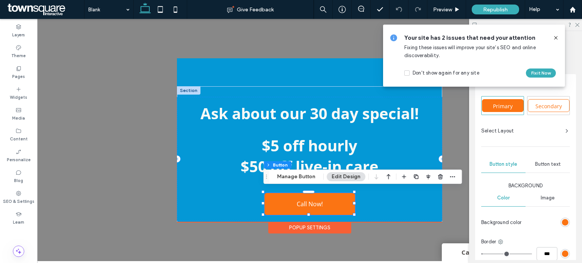
click at [556, 39] on icon at bounding box center [556, 38] width 6 height 6
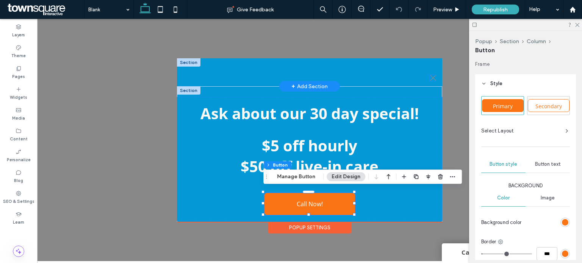
click at [430, 75] on icon ".st0-1091118977{fill-rule:evenodd;clip-rule:evenodd;}" at bounding box center [433, 78] width 6 height 6
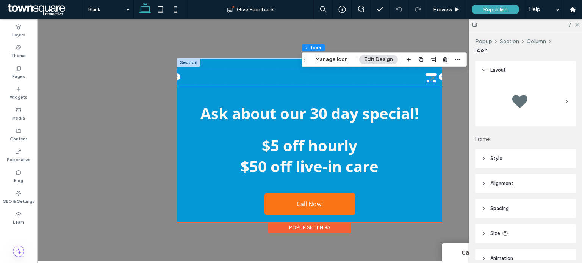
click at [501, 159] on span "Style" at bounding box center [496, 159] width 12 height 8
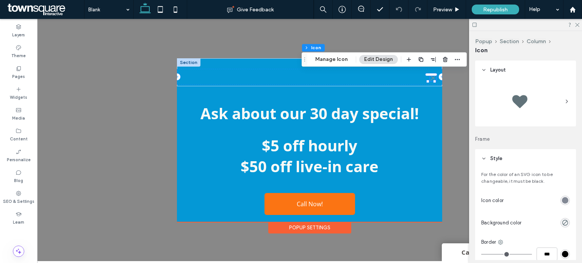
scroll to position [17, 0]
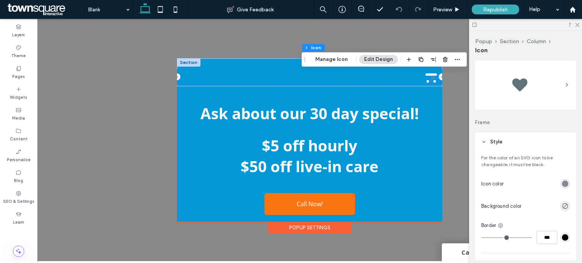
click at [562, 182] on div "rgb(130, 136, 148)" at bounding box center [565, 184] width 6 height 6
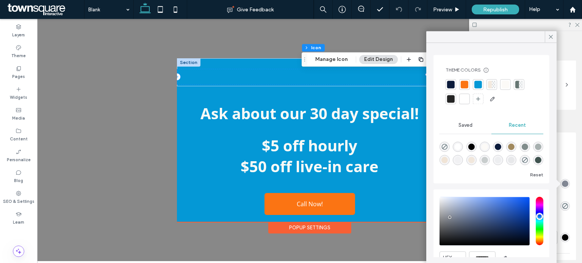
click at [506, 87] on div at bounding box center [506, 85] width 8 height 8
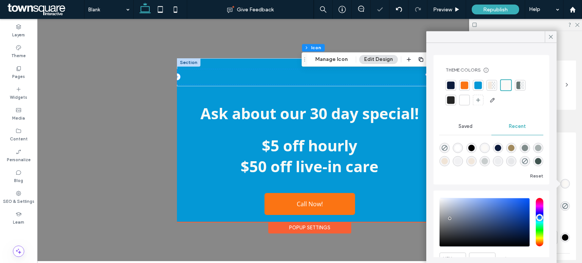
click at [465, 101] on div at bounding box center [465, 100] width 8 height 8
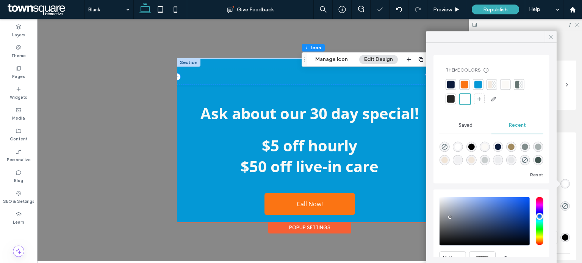
click at [551, 38] on icon at bounding box center [551, 36] width 7 height 7
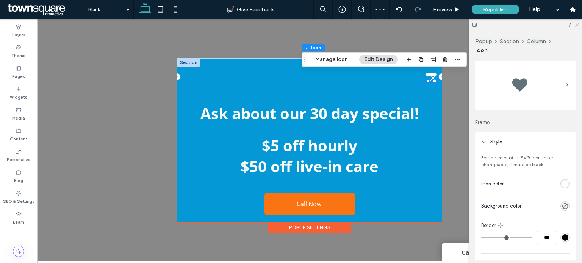
click at [576, 25] on icon at bounding box center [576, 24] width 5 height 5
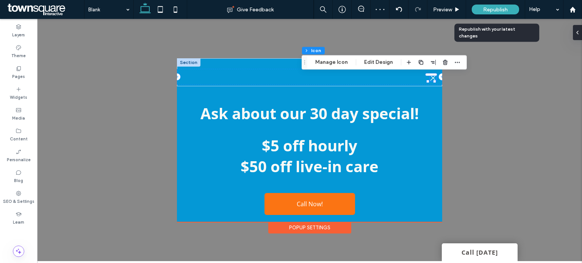
click at [500, 11] on span "Republish" at bounding box center [495, 9] width 25 height 6
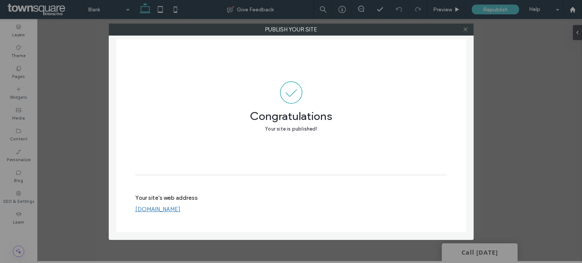
click at [464, 32] on icon at bounding box center [466, 30] width 6 height 6
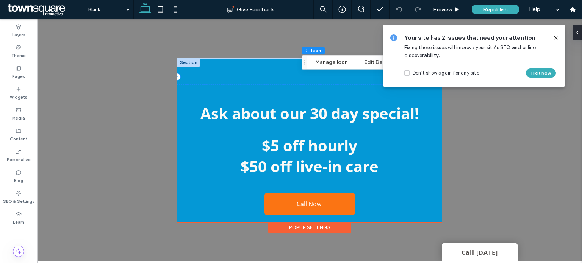
click at [553, 40] on icon at bounding box center [556, 38] width 6 height 6
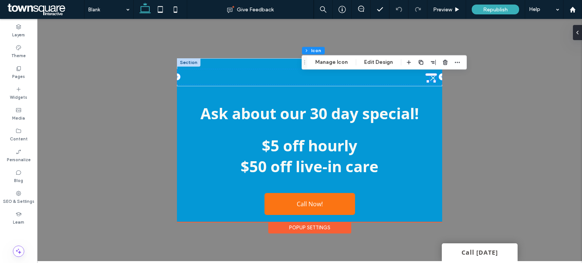
click at [464, 111] on div ".st0-1091118977{fill-rule:evenodd;clip-rule:evenodd;} + Add Section Ask about o…" at bounding box center [309, 140] width 545 height 243
click at [253, 77] on div ".st0-1091118977{fill-rule:evenodd;clip-rule:evenodd;}" at bounding box center [309, 77] width 265 height 16
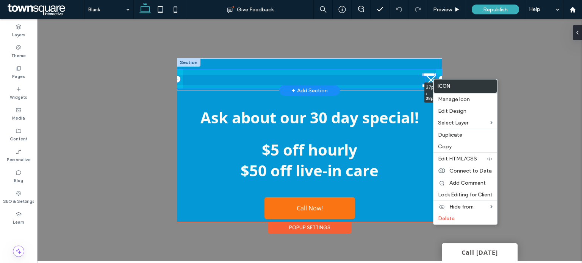
drag, startPoint x: 427, startPoint y: 83, endPoint x: 419, endPoint y: 82, distance: 8.3
click at [419, 82] on div ".st0-1091118977{fill-rule:evenodd;clip-rule:evenodd;} 27px , 38px" at bounding box center [309, 74] width 265 height 32
type input "**"
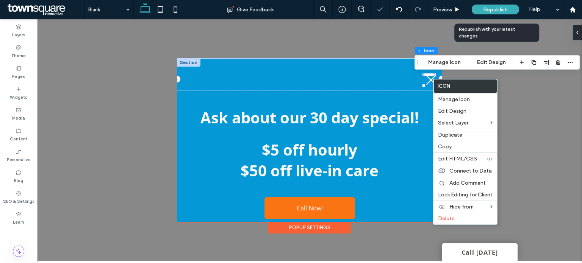
click at [498, 10] on span "Republish" at bounding box center [495, 9] width 25 height 6
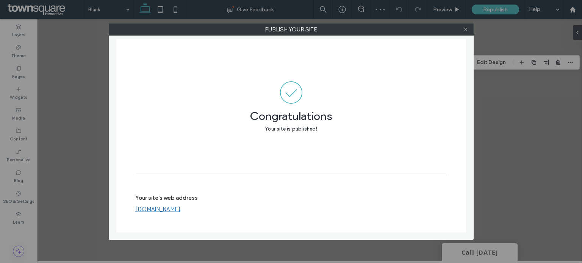
click at [466, 27] on icon at bounding box center [466, 30] width 6 height 6
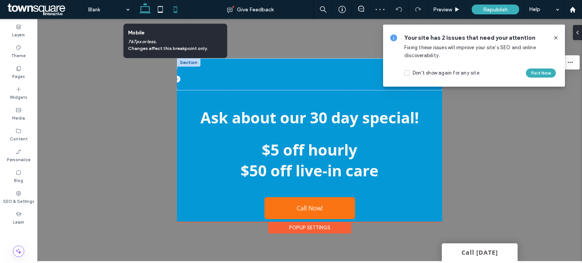
click at [175, 8] on icon at bounding box center [175, 9] width 15 height 15
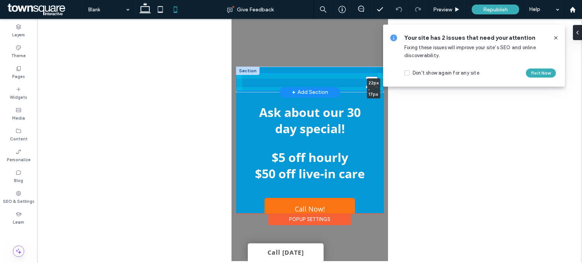
click at [367, 88] on div at bounding box center [366, 87] width 3 height 3
type input "**"
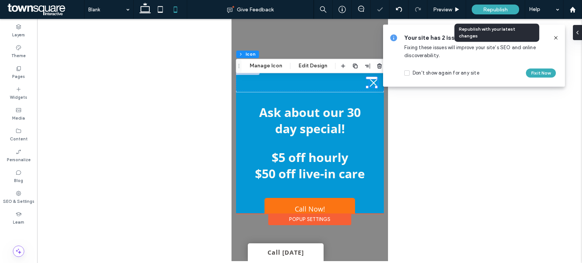
click at [493, 9] on span "Republish" at bounding box center [495, 9] width 25 height 6
